Goal: Find specific fact: Find specific fact

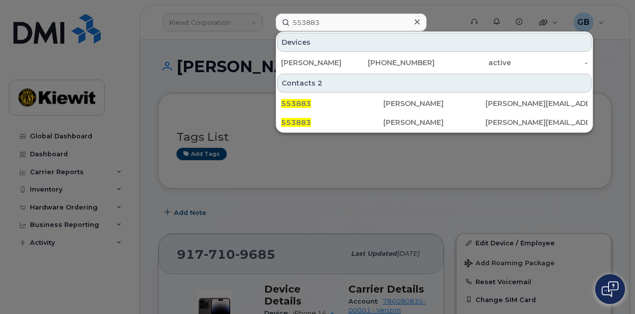
type input "553883"
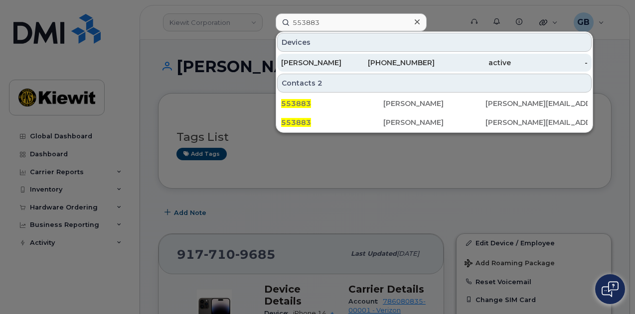
click at [375, 69] on div "[PHONE_NUMBER]" at bounding box center [396, 63] width 77 height 18
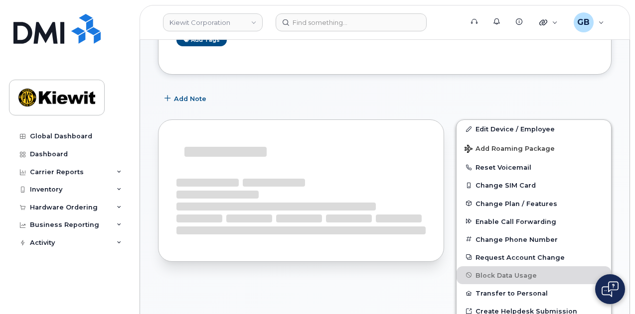
scroll to position [118, 0]
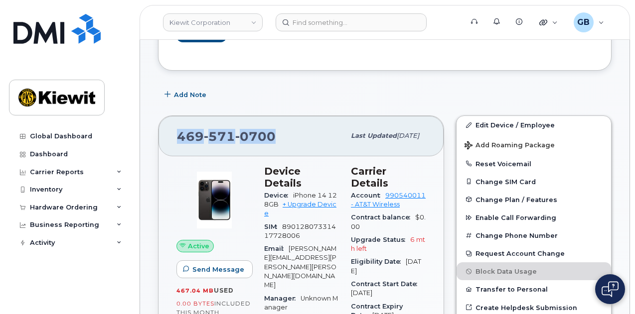
drag, startPoint x: 279, startPoint y: 138, endPoint x: 179, endPoint y: 135, distance: 100.2
click at [179, 135] on div "469 571 0700" at bounding box center [261, 136] width 168 height 21
copy span "469 571 0700"
drag, startPoint x: 338, startPoint y: 182, endPoint x: 305, endPoint y: 182, distance: 32.9
click at [305, 189] on div "Device iPhone 14 128GB + Upgrade Device" at bounding box center [301, 204] width 75 height 31
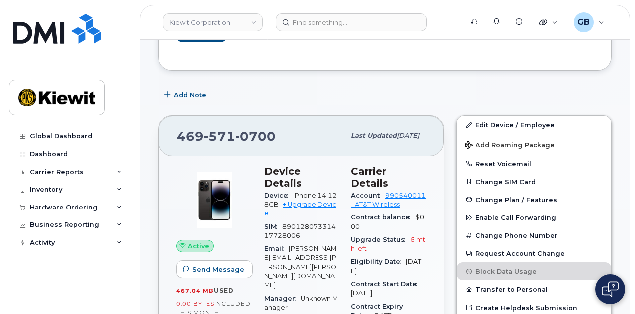
click at [293, 192] on span "iPhone 14 128GB" at bounding box center [300, 200] width 73 height 16
drag, startPoint x: 293, startPoint y: 183, endPoint x: 326, endPoint y: 184, distance: 32.4
click at [326, 192] on span "iPhone 14 128GB" at bounding box center [300, 200] width 73 height 16
copy span "iPhone 14"
